Goal: Find specific page/section: Find specific page/section

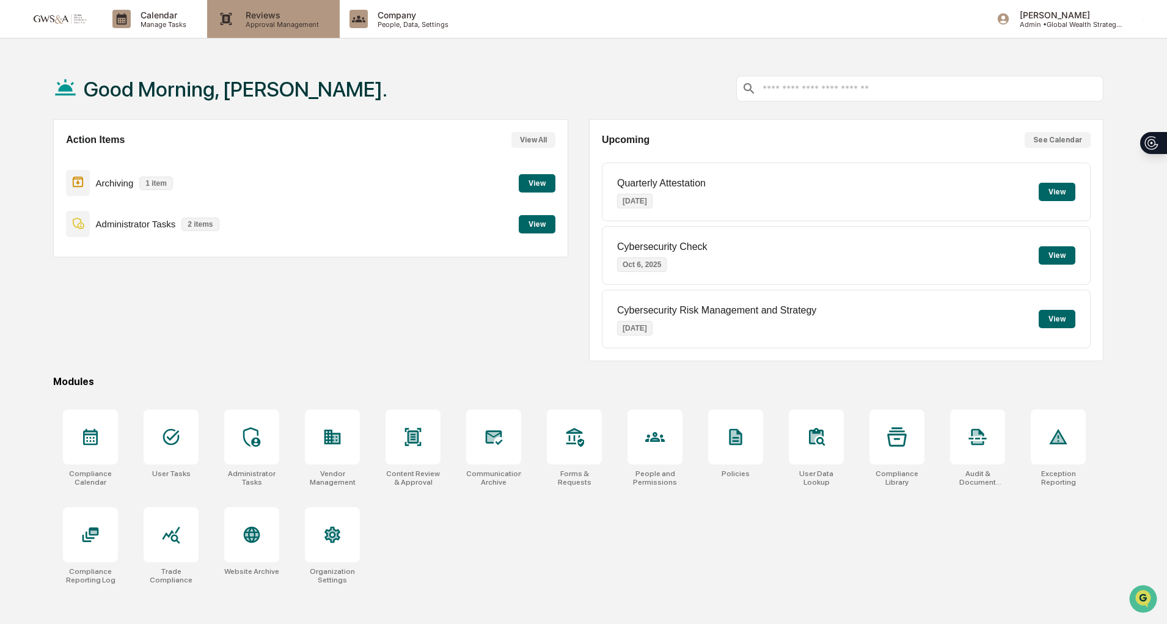
click at [285, 26] on p "Approval Management" at bounding box center [280, 24] width 89 height 9
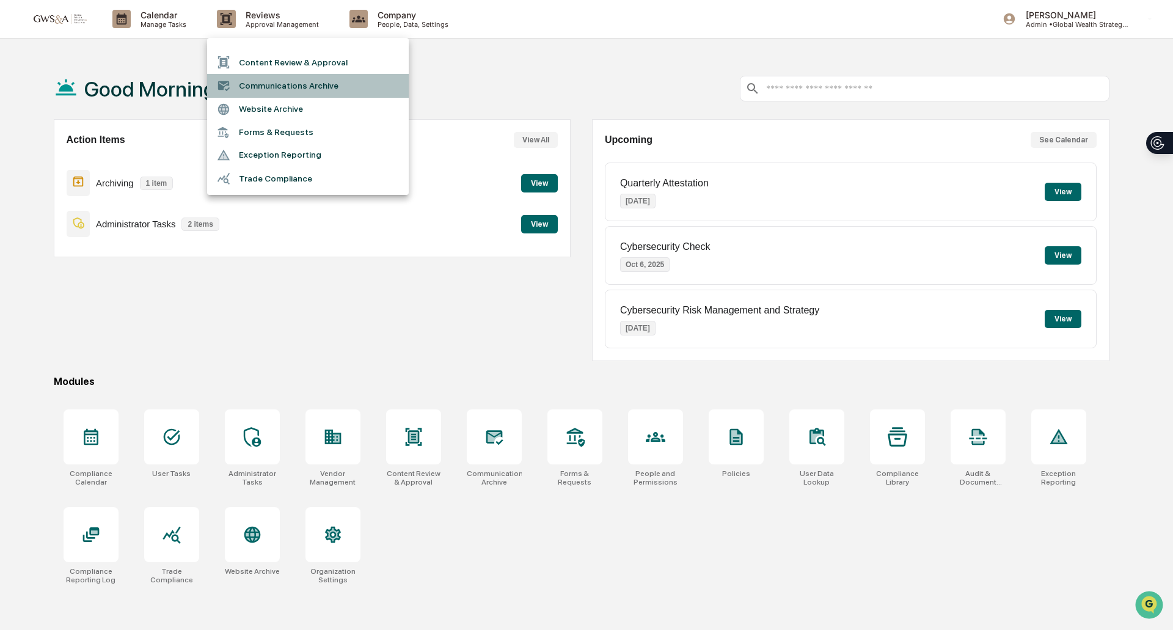
click at [286, 75] on li "Communications Archive" at bounding box center [308, 85] width 202 height 23
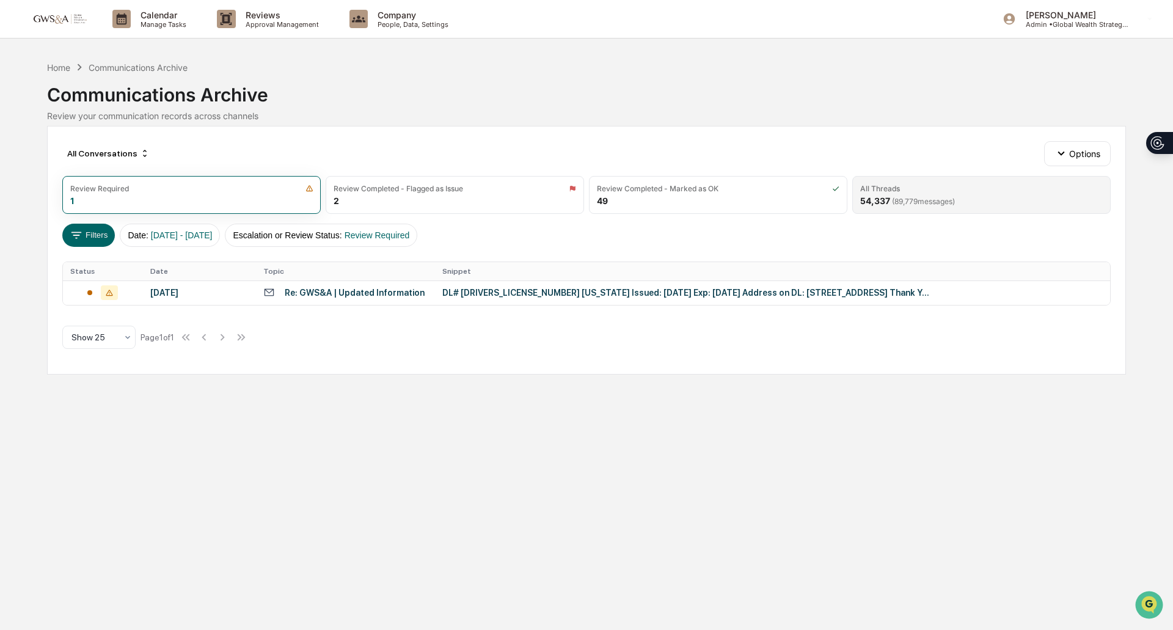
click at [876, 205] on div "54,337 ( 89,779 messages)" at bounding box center [908, 201] width 95 height 10
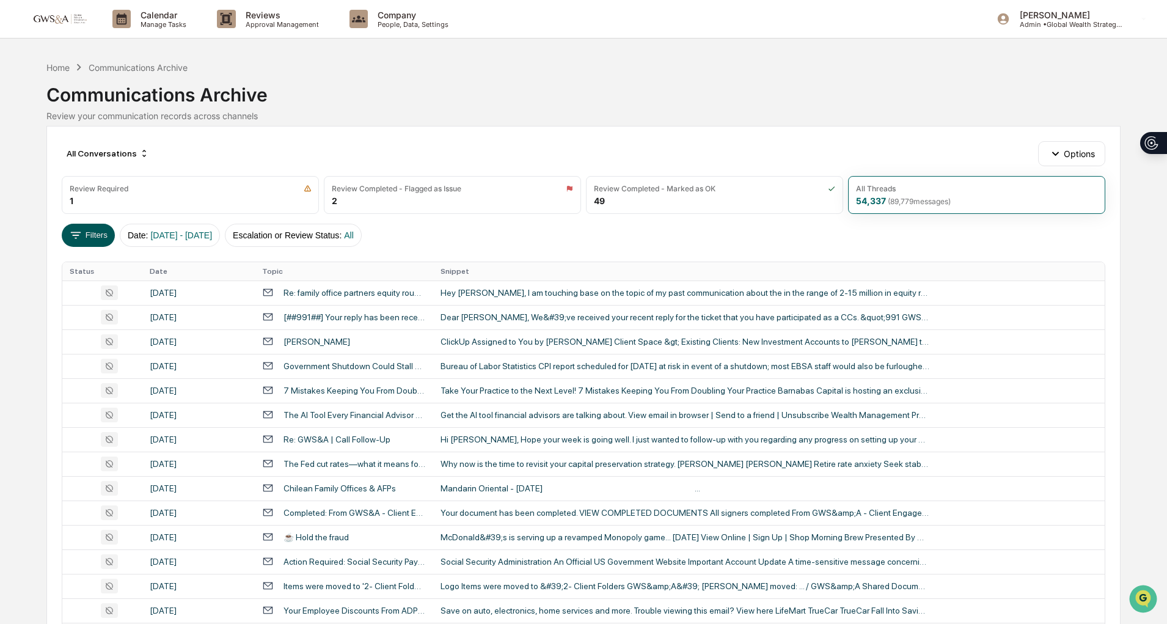
click at [95, 227] on button "Filters" at bounding box center [88, 235] width 53 height 23
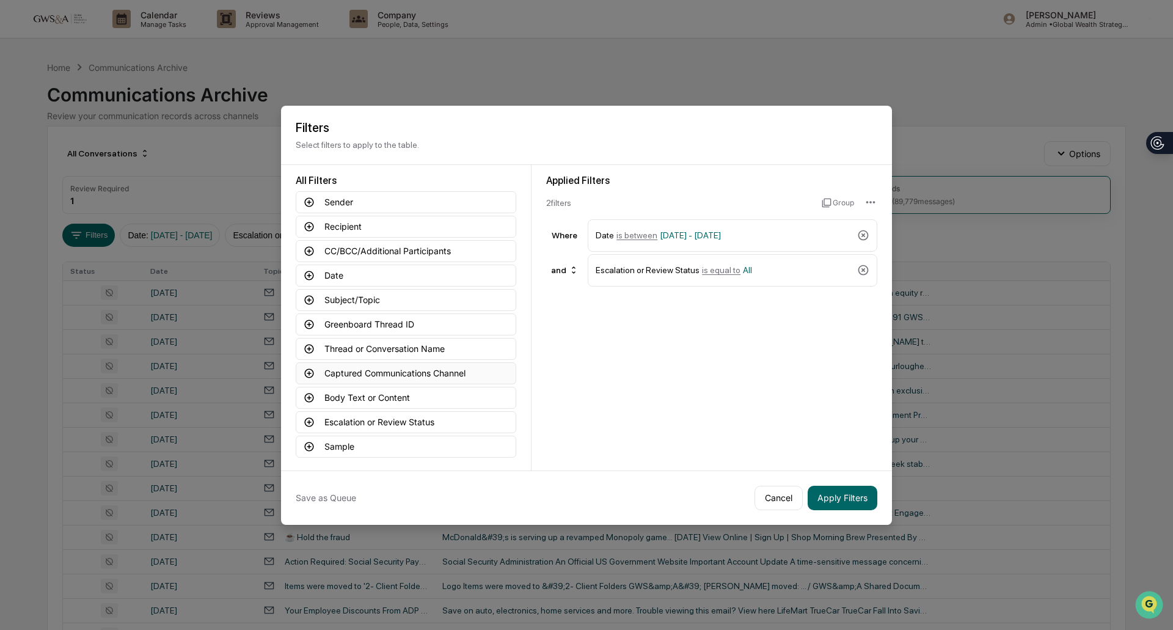
click at [328, 370] on button "Captured Communications Channel" at bounding box center [406, 373] width 221 height 22
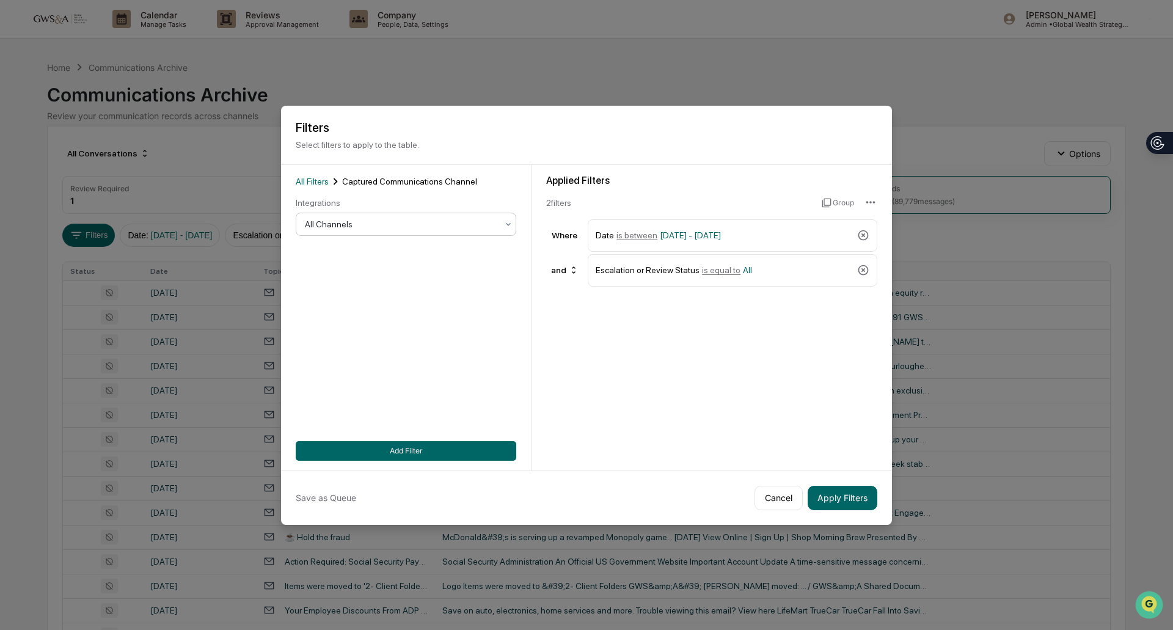
click at [371, 220] on div at bounding box center [401, 224] width 193 height 12
click at [363, 306] on div "SMS" at bounding box center [402, 299] width 219 height 24
click at [822, 494] on button "Apply Filters" at bounding box center [843, 498] width 70 height 24
